Goal: Navigation & Orientation: Find specific page/section

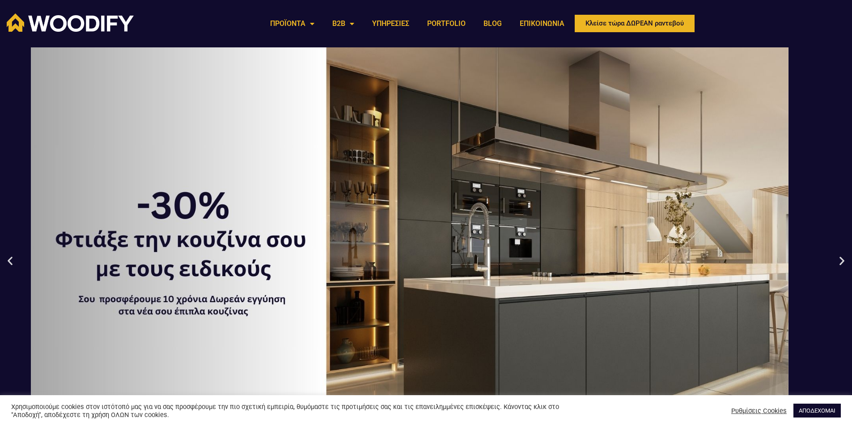
click at [97, 202] on div "1 / 3" at bounding box center [409, 260] width 852 height 426
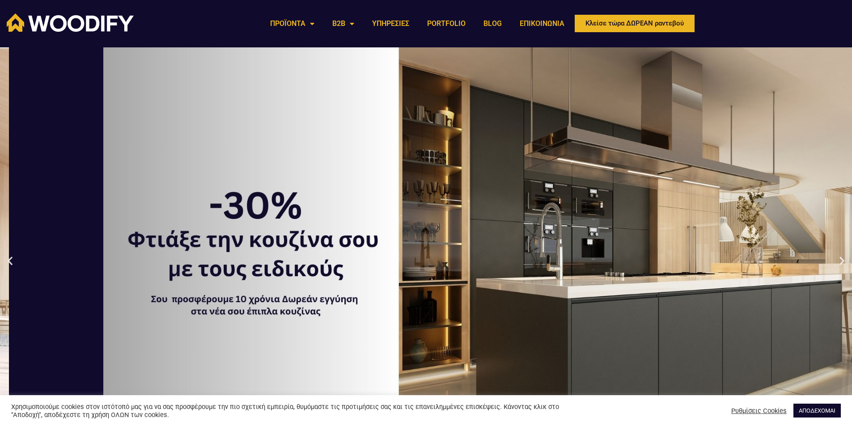
click at [200, 240] on div "1 / 3" at bounding box center [482, 260] width 852 height 426
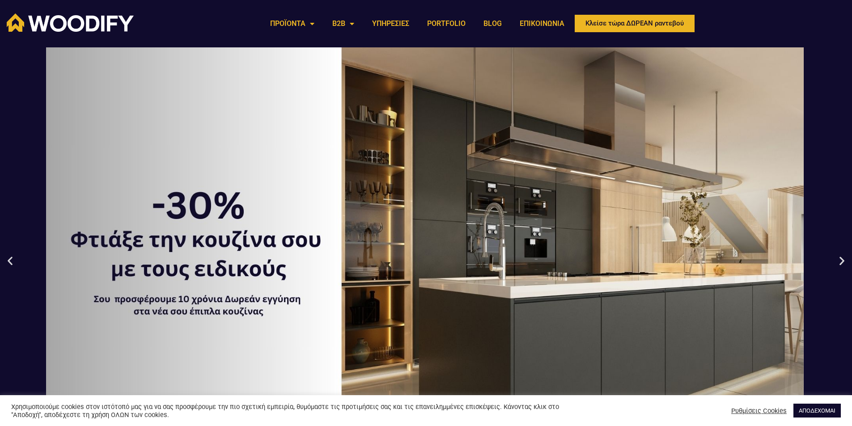
click at [254, 298] on div "1 / 3" at bounding box center [425, 260] width 852 height 426
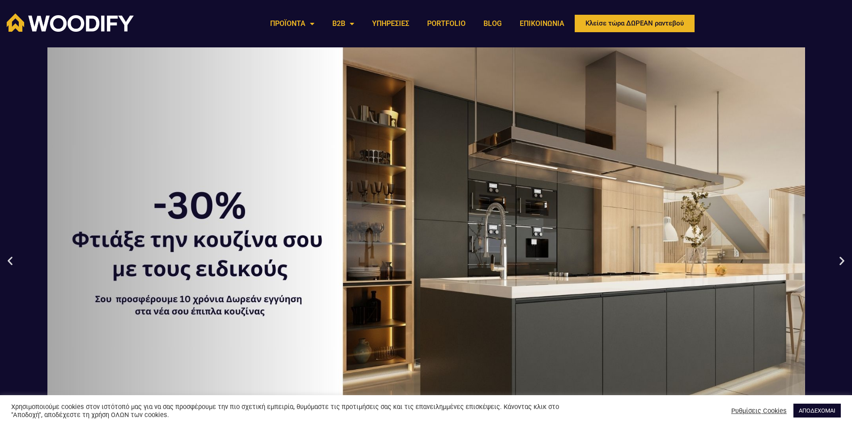
click at [238, 287] on div "1 / 3" at bounding box center [426, 260] width 852 height 426
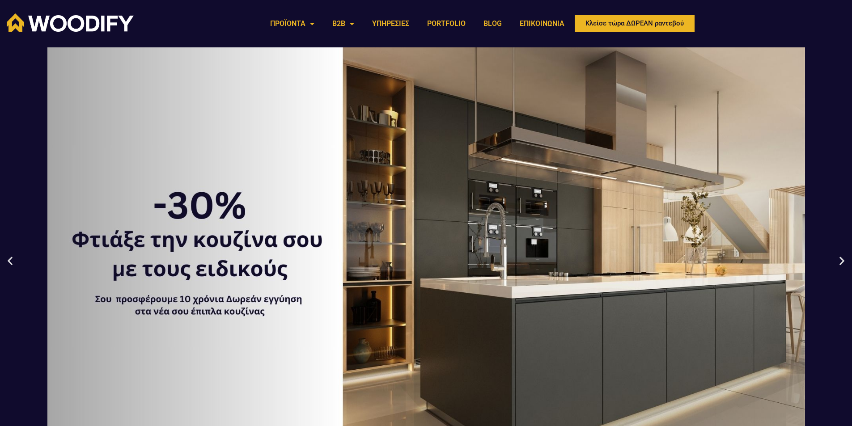
click at [20, 265] on div "1 / 3" at bounding box center [426, 260] width 852 height 426
click at [8, 266] on icon "Previous slide" at bounding box center [9, 260] width 11 height 11
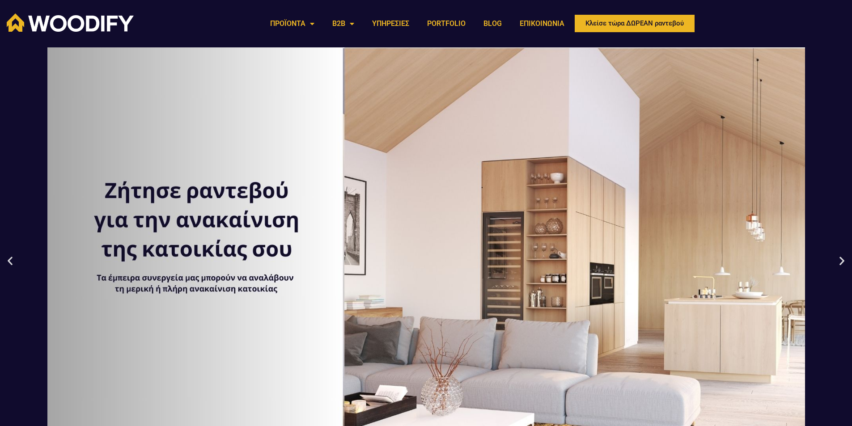
click at [8, 266] on icon "Previous slide" at bounding box center [9, 260] width 11 height 11
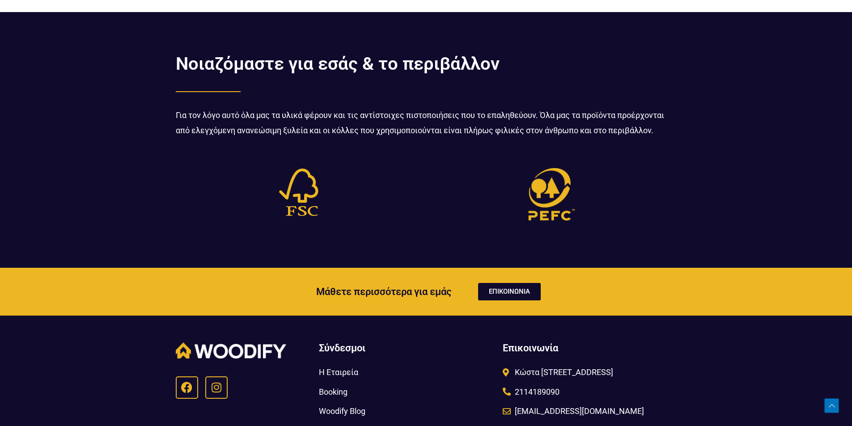
scroll to position [2921, 0]
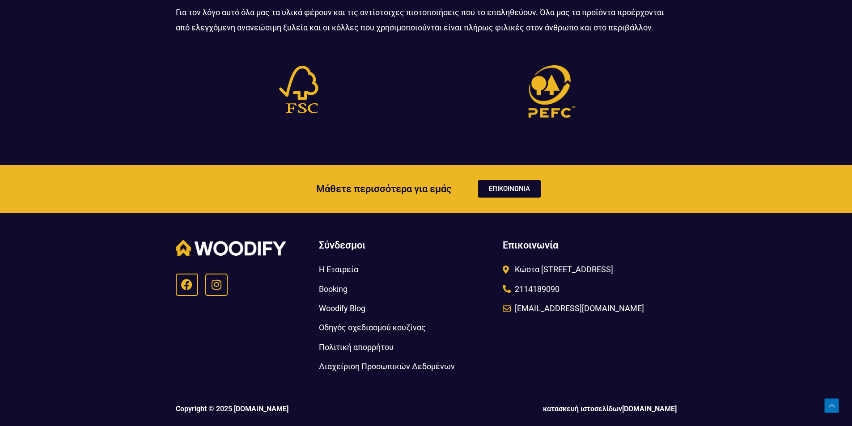
click at [341, 271] on span "Η Εταιρεία" at bounding box center [338, 269] width 39 height 15
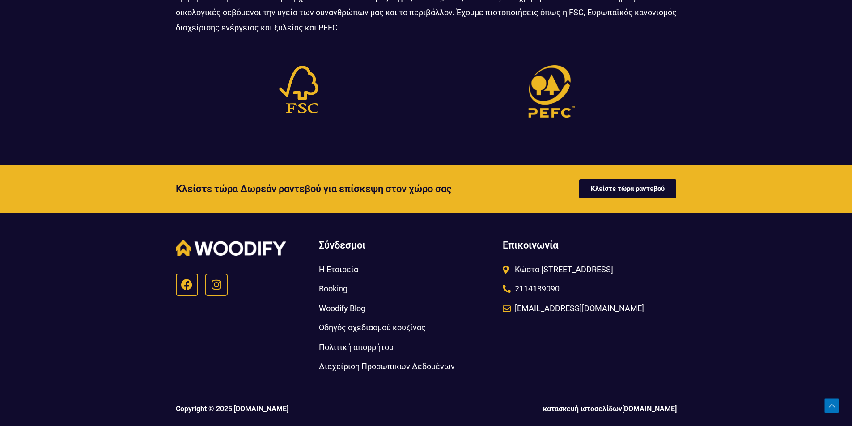
scroll to position [1050, 0]
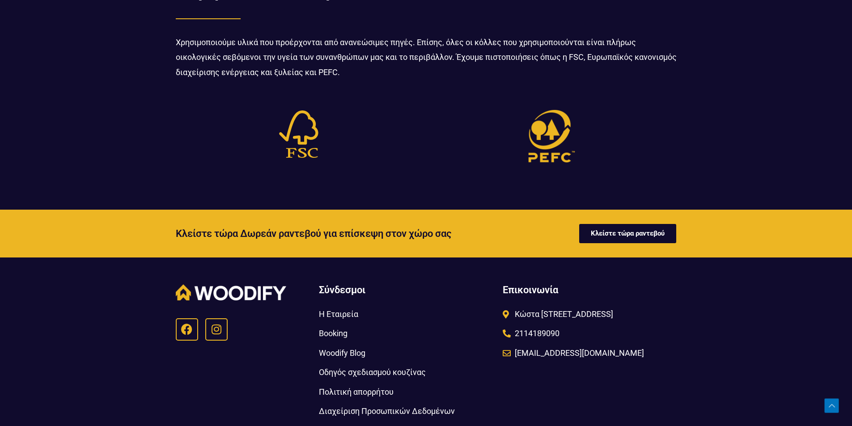
click at [365, 371] on span "Οδηγός σχεδιασμού κουζίνας" at bounding box center [372, 372] width 107 height 15
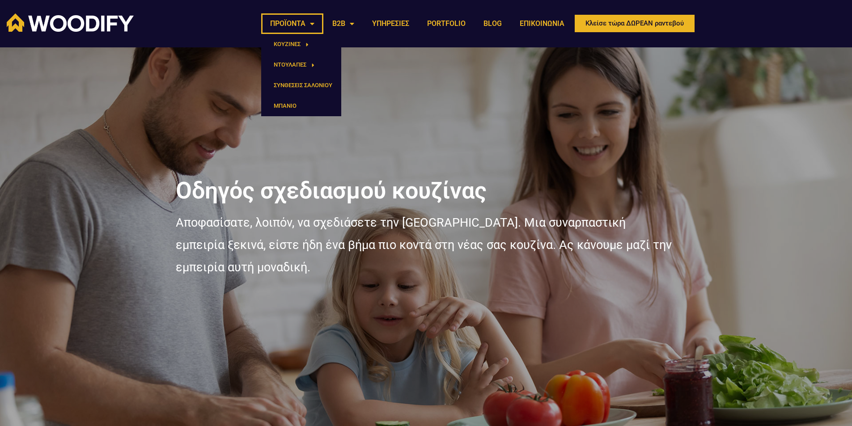
click at [297, 18] on link "ΠΡΟΪΟΝΤΑ" at bounding box center [292, 23] width 62 height 21
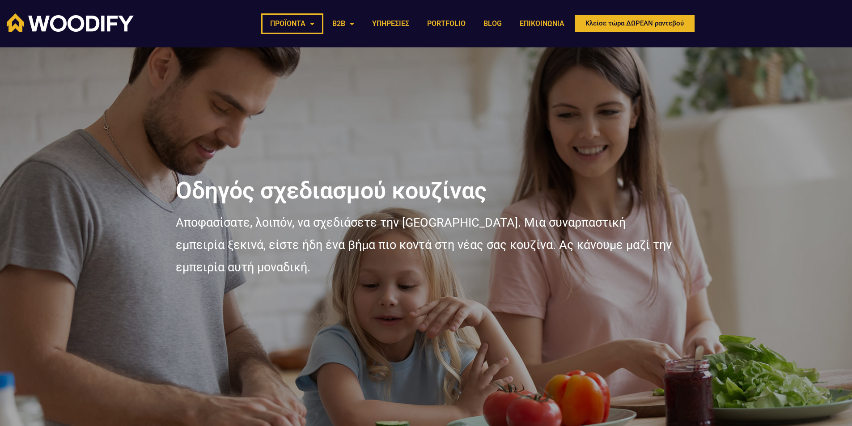
click at [297, 18] on link "ΠΡΟΪΟΝΤΑ" at bounding box center [292, 23] width 62 height 21
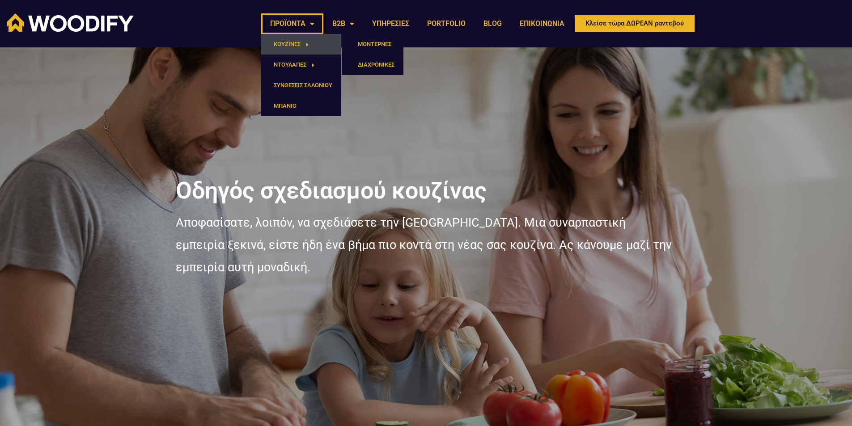
click at [310, 47] on link "ΚΟΥΖΙΝΕΣ" at bounding box center [301, 44] width 80 height 21
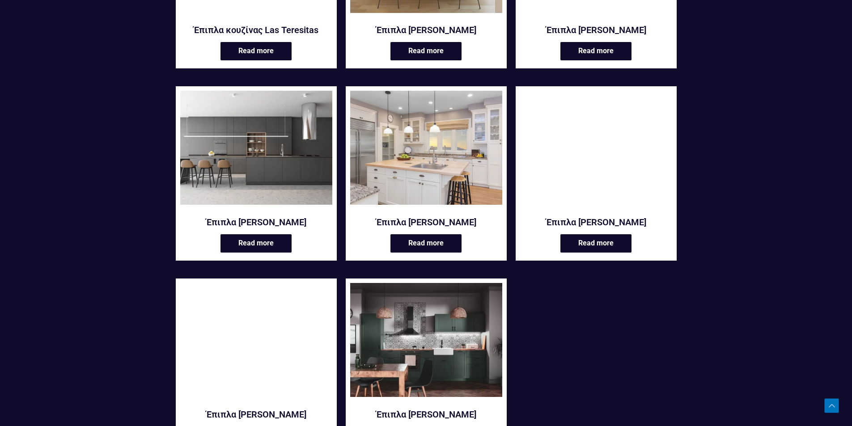
scroll to position [1655, 0]
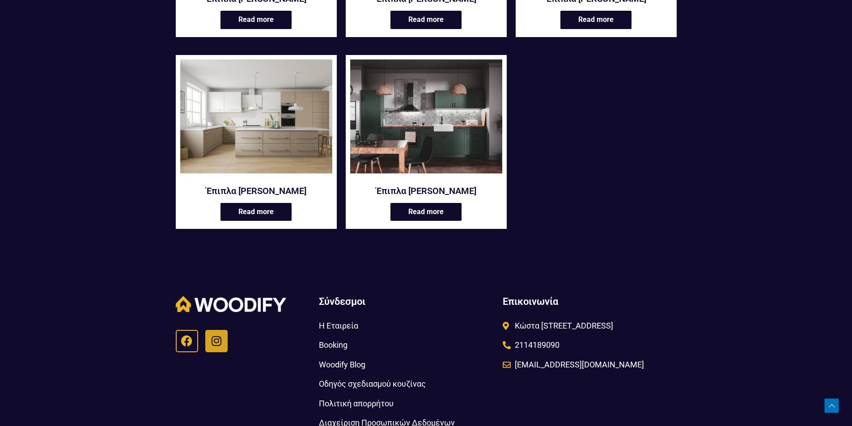
click at [212, 347] on icon at bounding box center [216, 340] width 11 height 11
